Goal: Information Seeking & Learning: Understand process/instructions

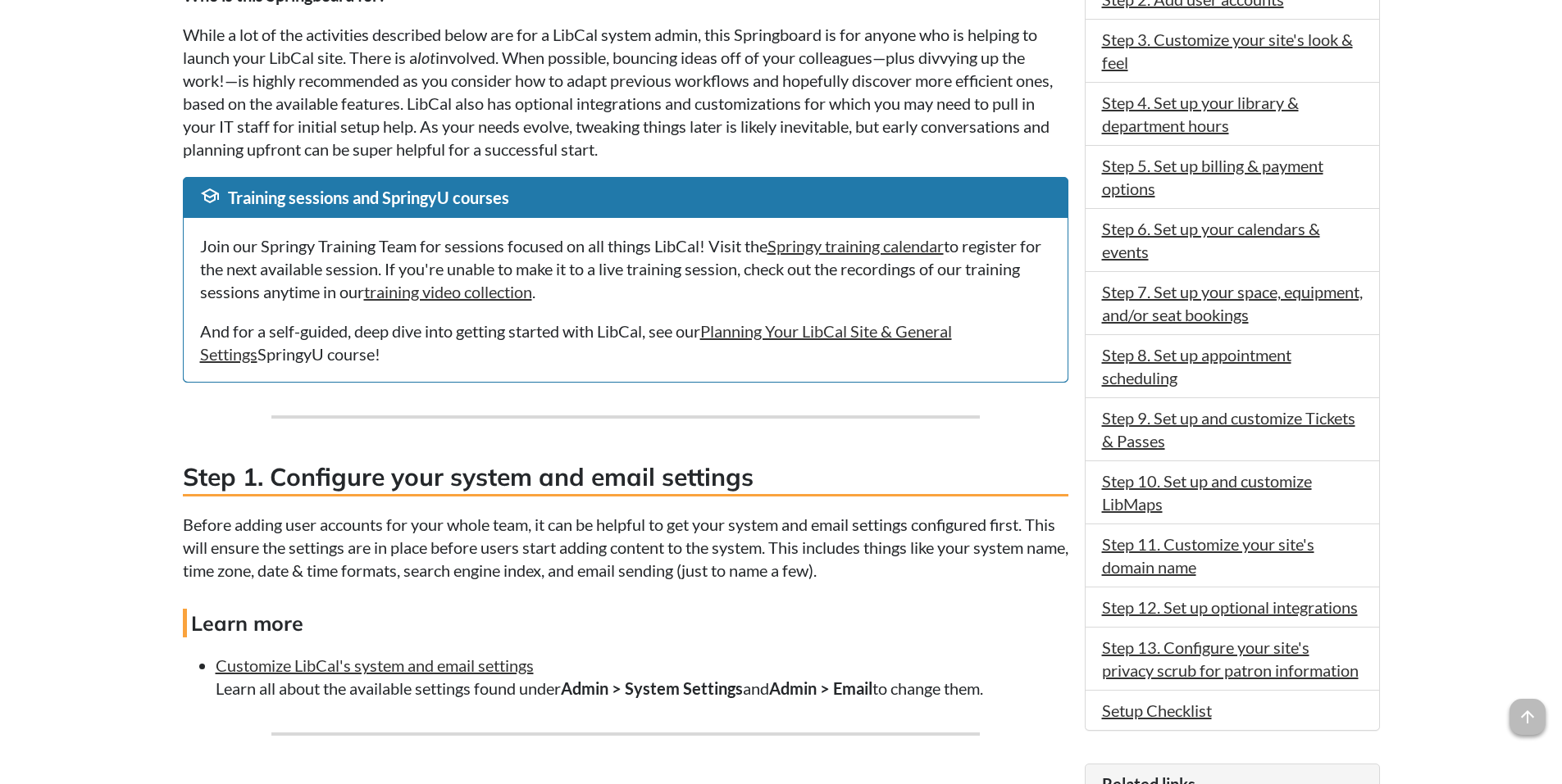
scroll to position [573, 0]
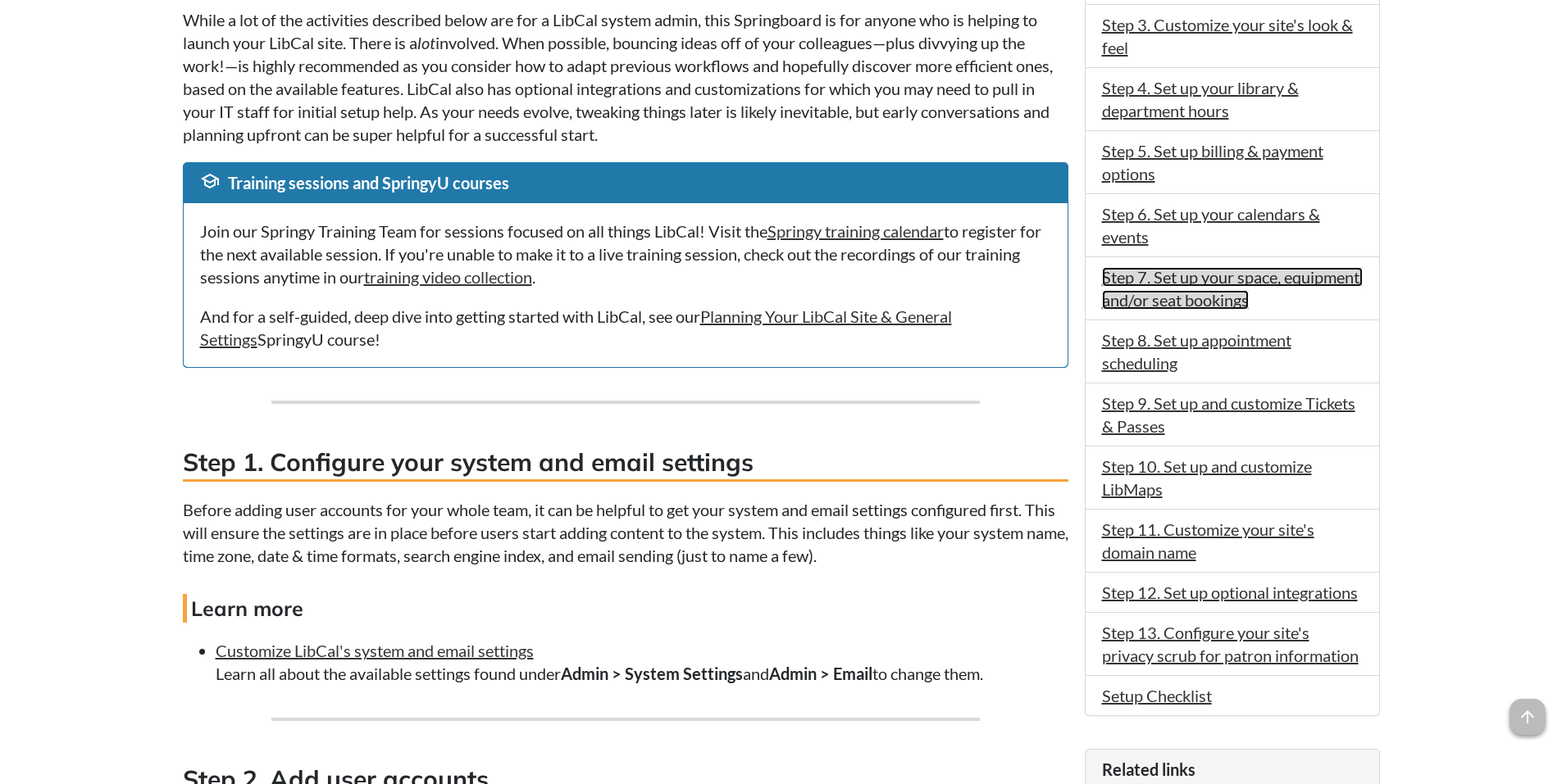
click at [1149, 302] on link "Step 7. Set up your space, equipment, and/or seat bookings" at bounding box center [1232, 288] width 260 height 43
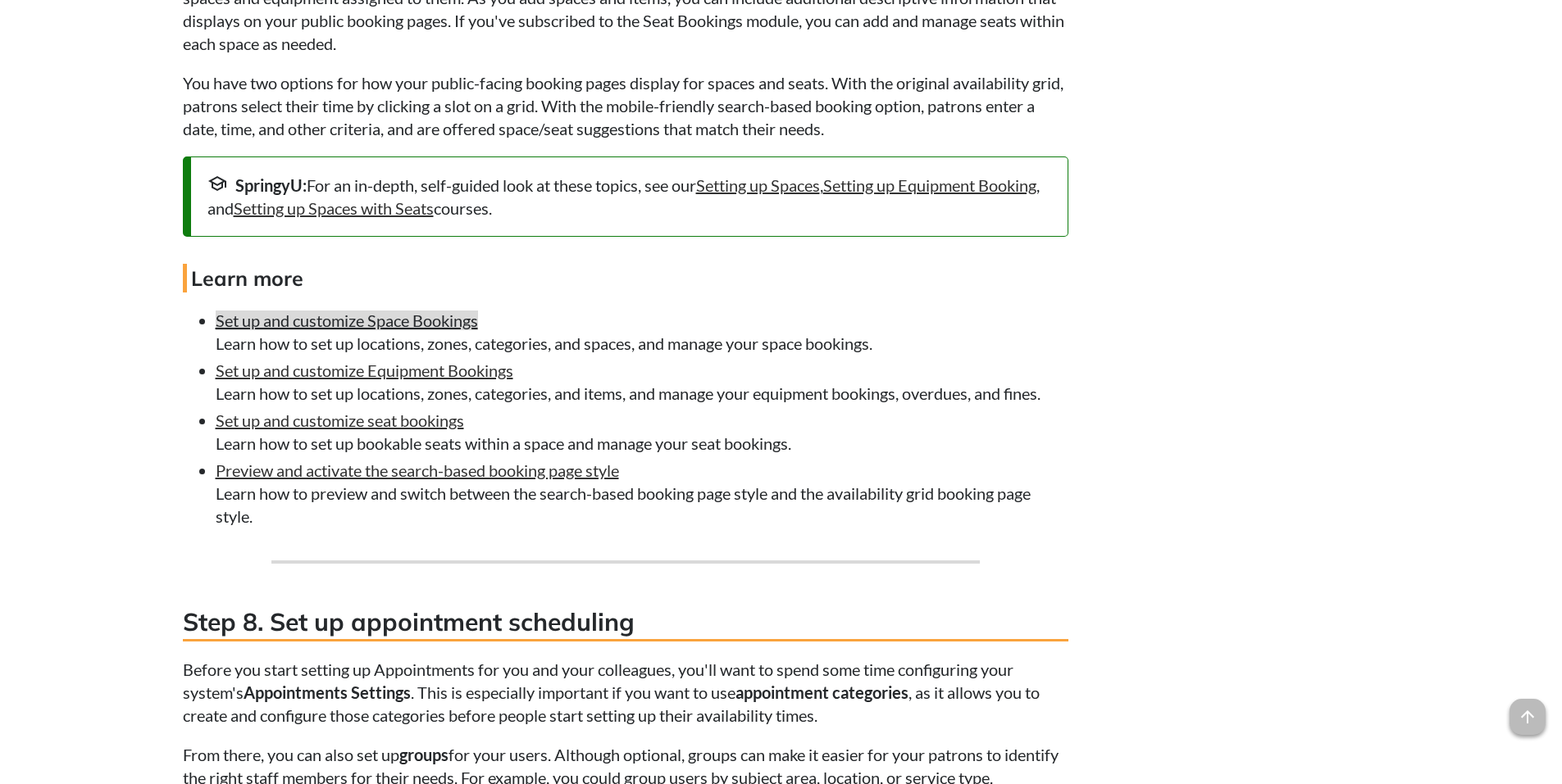
scroll to position [4750, 0]
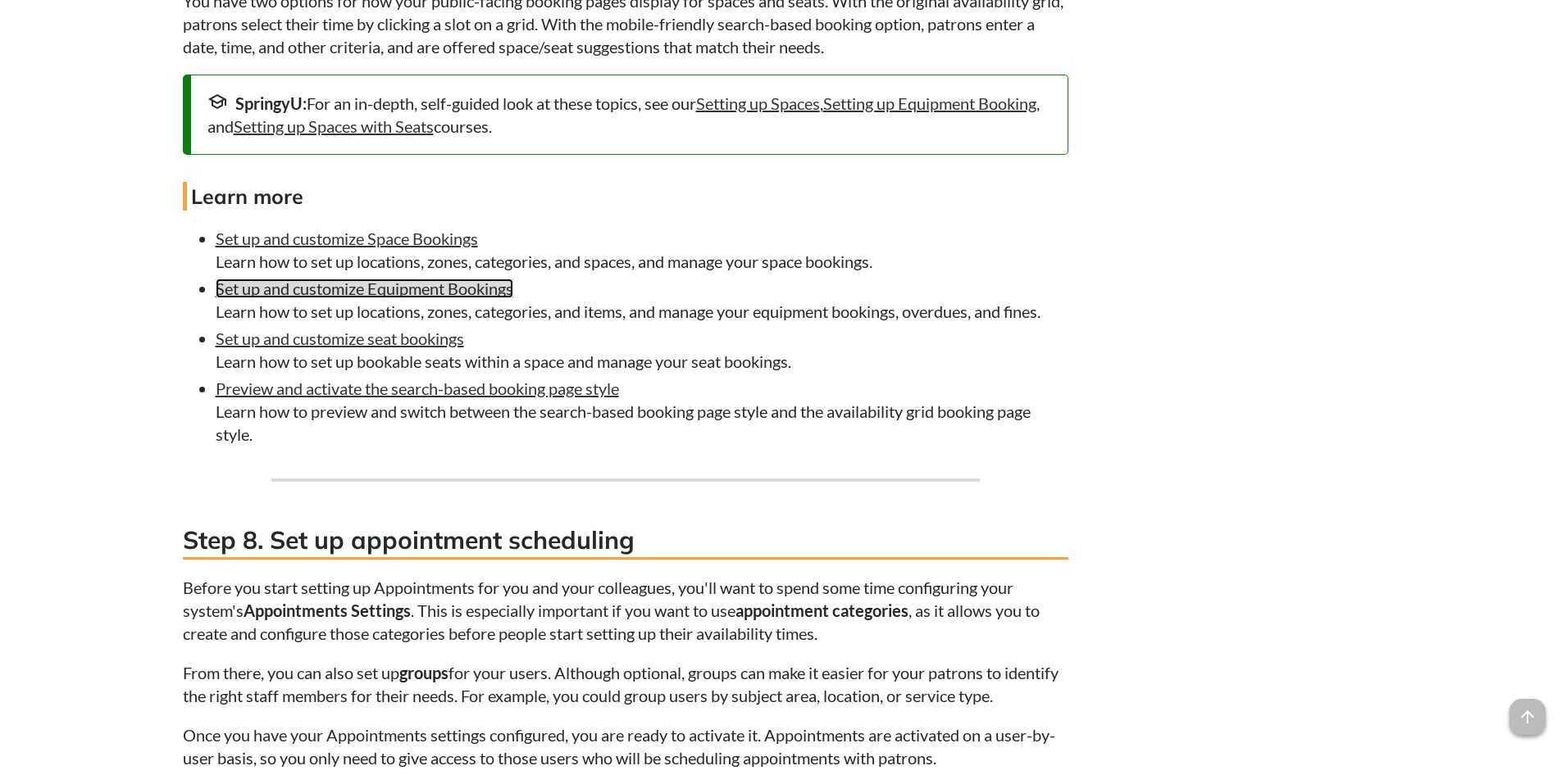
click at [333, 298] on link "Set up and customize Equipment Bookings" at bounding box center [364, 288] width 297 height 20
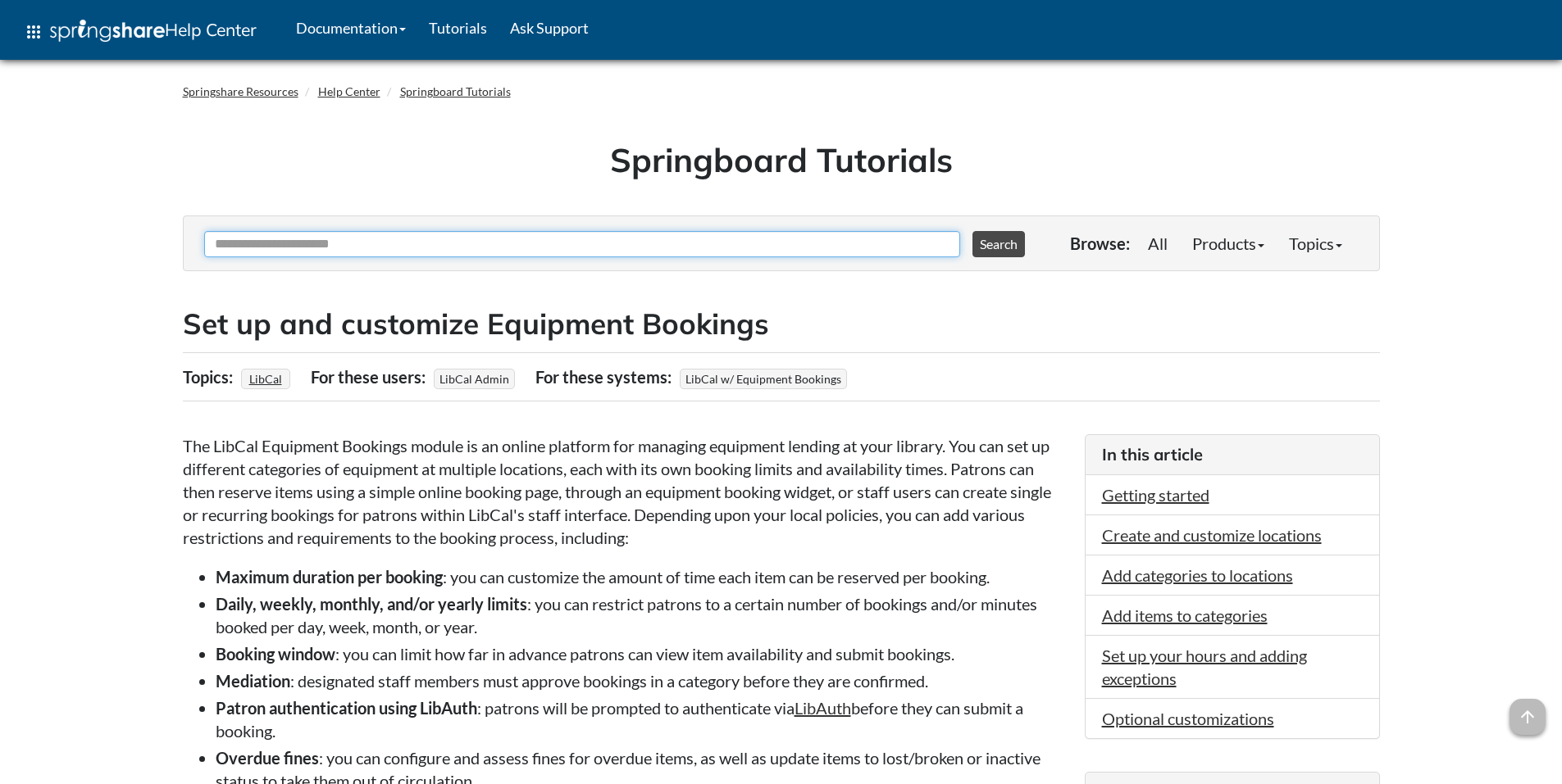
click at [600, 237] on input "Ask Another Question" at bounding box center [582, 244] width 756 height 26
type input "**********"
click at [972, 232] on button "Search" at bounding box center [998, 244] width 53 height 26
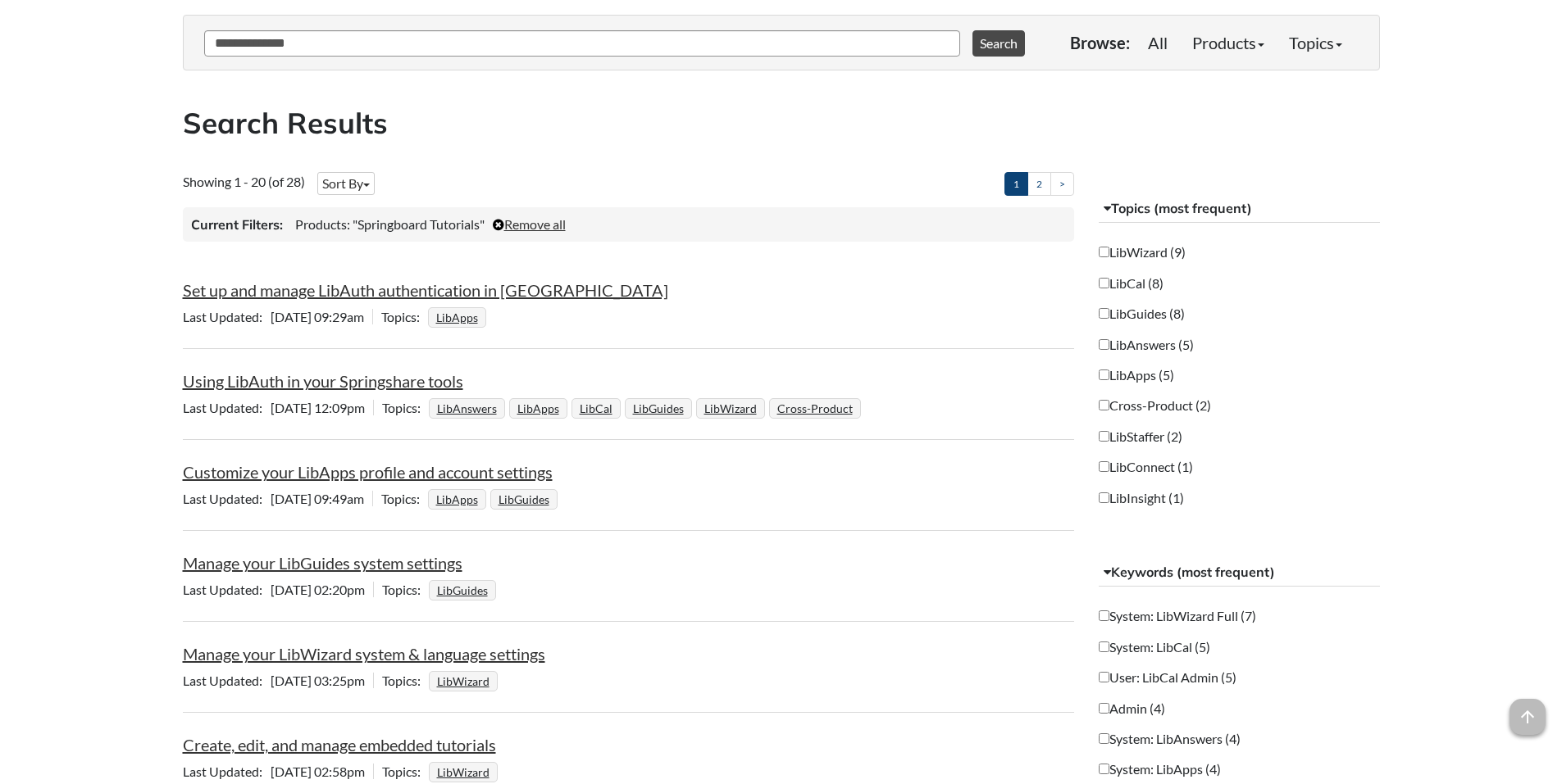
scroll to position [245, 0]
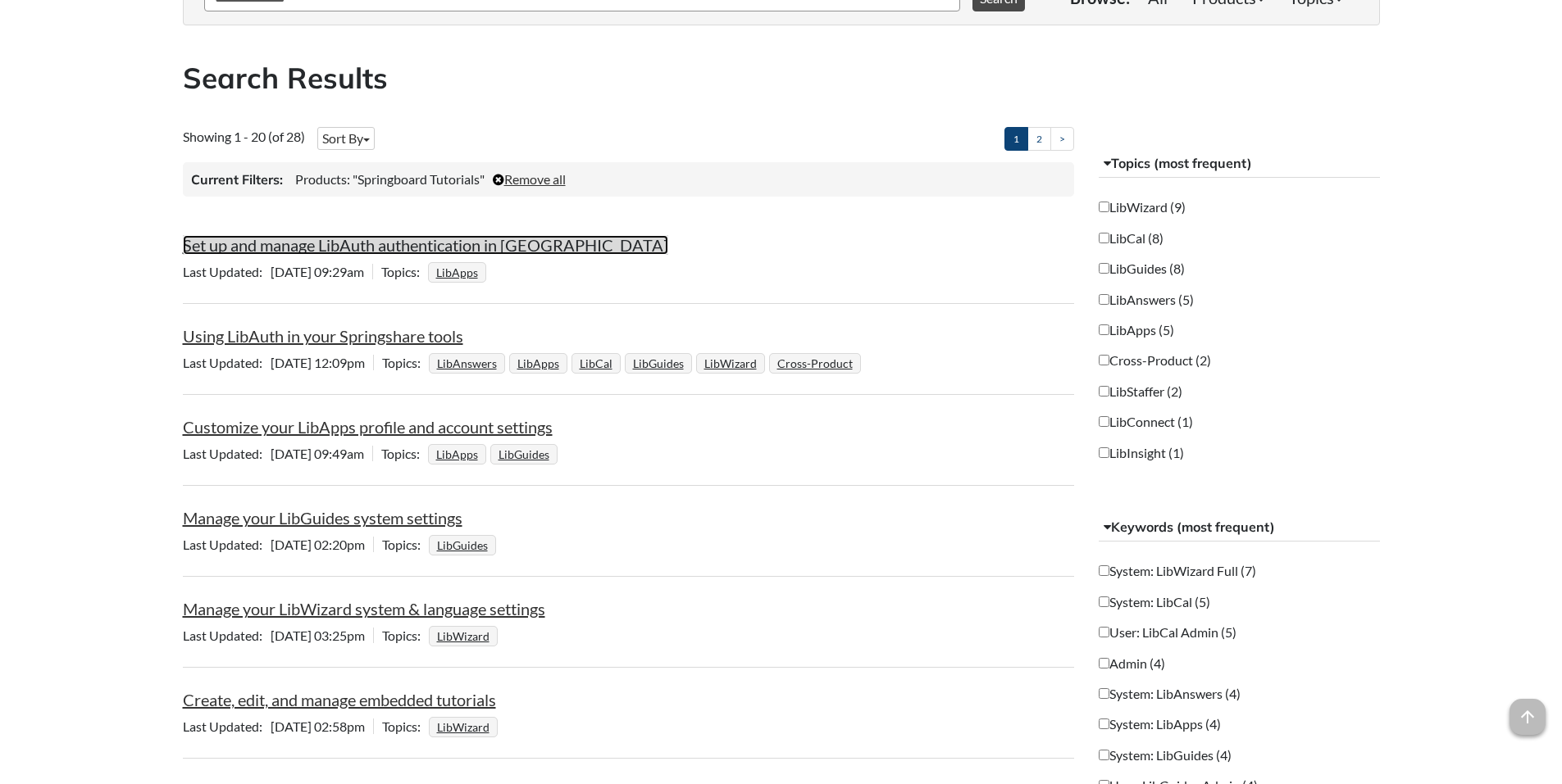
click at [338, 240] on link "Set up and manage LibAuth authentication in LibApps" at bounding box center [426, 245] width 485 height 20
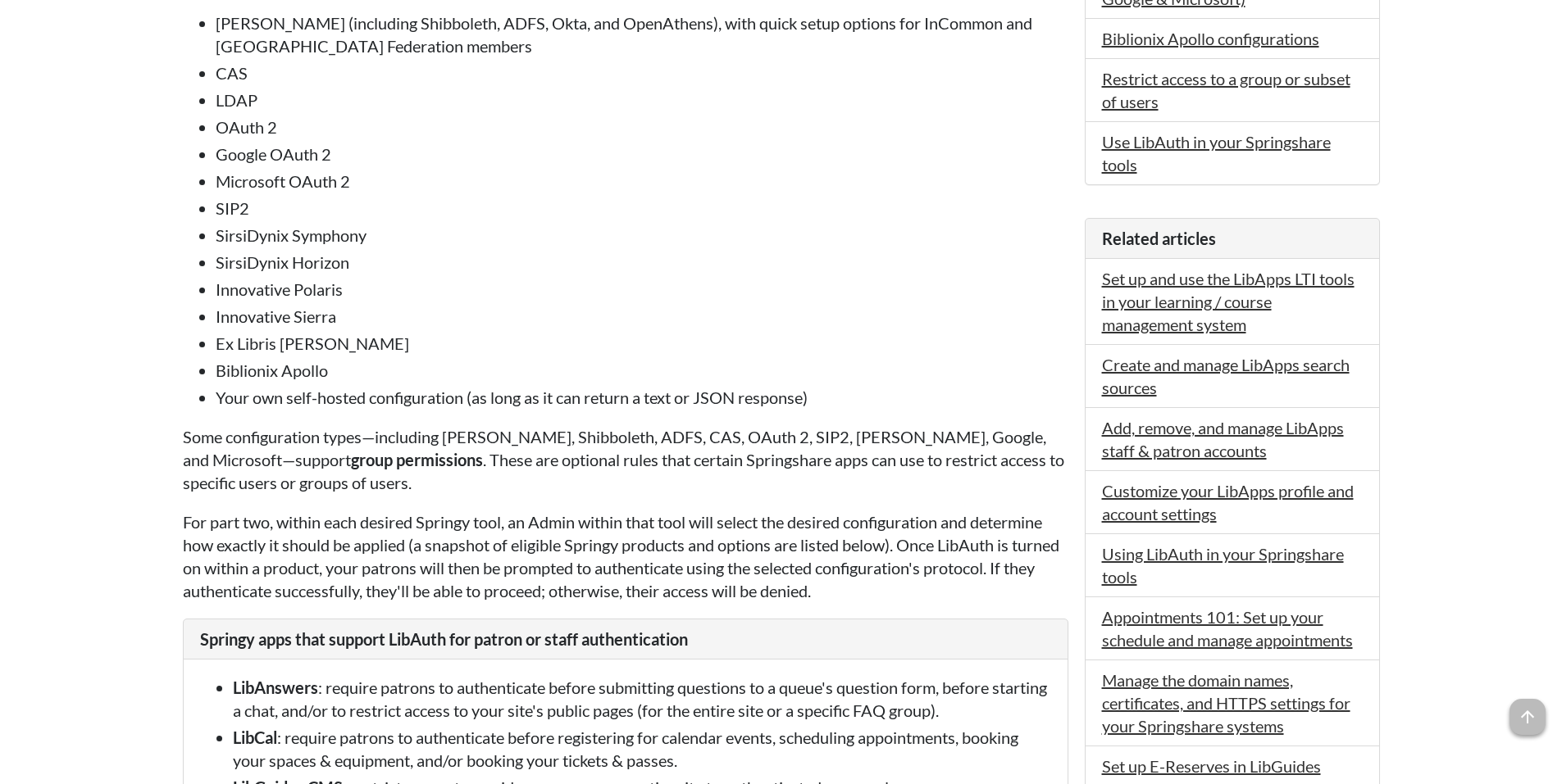
scroll to position [1065, 0]
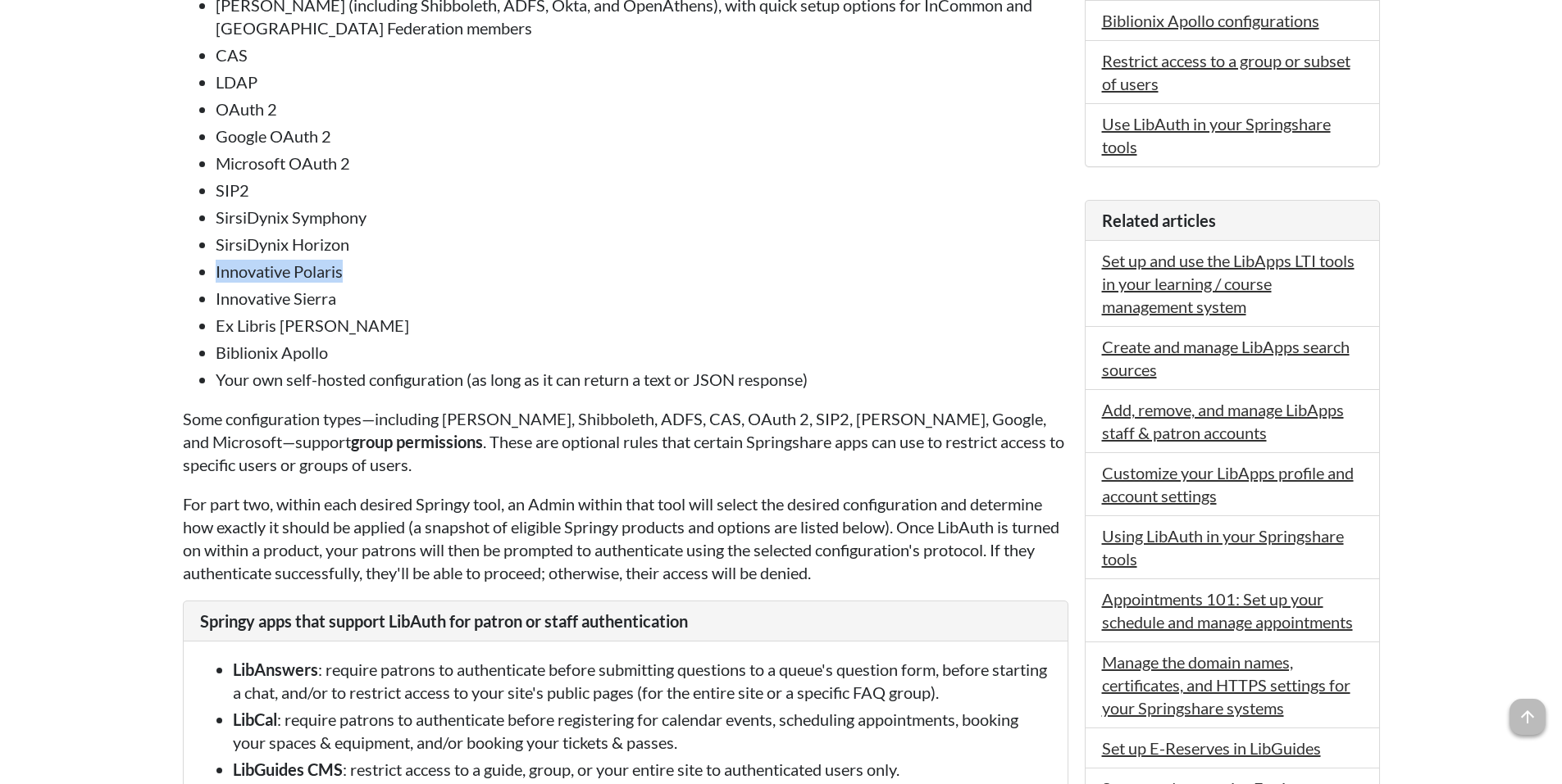
drag, startPoint x: 354, startPoint y: 302, endPoint x: 210, endPoint y: 304, distance: 144.0
click at [210, 304] on ul "SAML (including Shibboleth, ADFS, Okta, and OpenAthens), with quick setup optio…" at bounding box center [625, 192] width 886 height 397
click at [391, 283] on li "Innovative Polaris" at bounding box center [642, 270] width 853 height 23
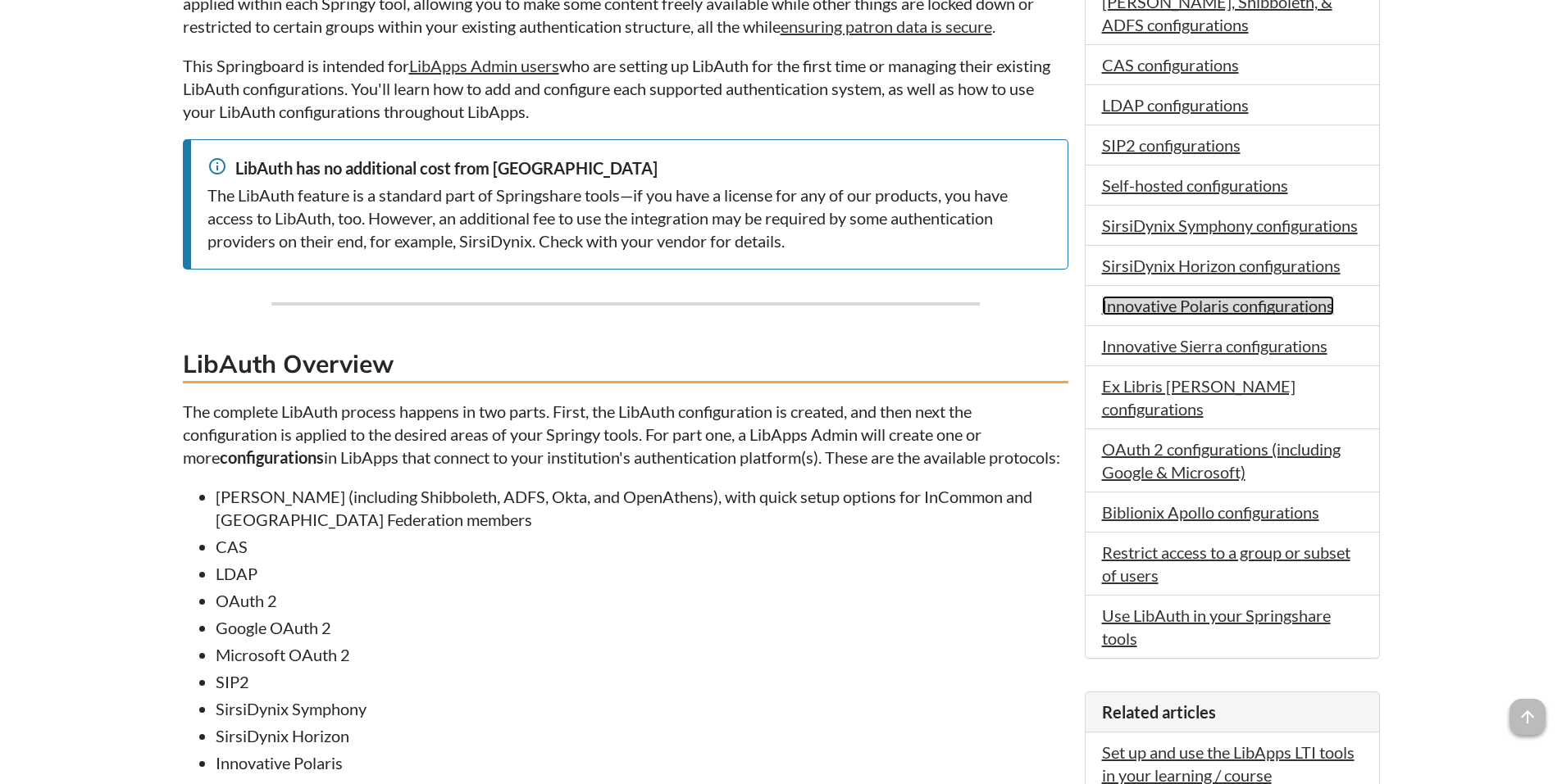
click at [1167, 313] on link "Innovative Polaris configurations" at bounding box center [1217, 306] width 232 height 20
